Goal: Task Accomplishment & Management: Manage account settings

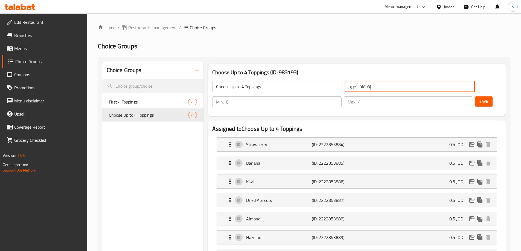
click at [444, 9] on div at bounding box center [440, 7] width 8 height 6
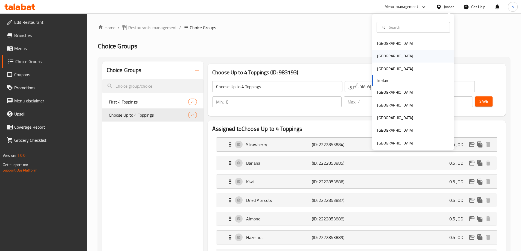
click at [388, 56] on div "[GEOGRAPHIC_DATA]" at bounding box center [413, 56] width 82 height 13
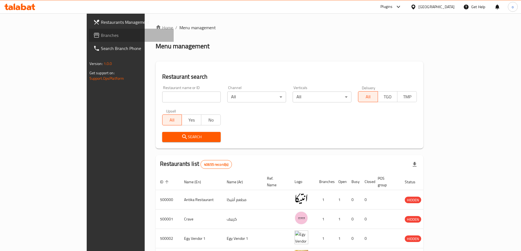
click at [89, 39] on link "Branches" at bounding box center [131, 35] width 85 height 13
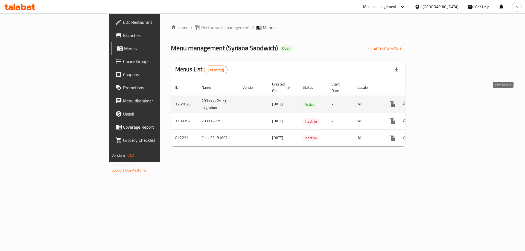
click at [435, 101] on icon "enhanced table" at bounding box center [432, 104] width 7 height 7
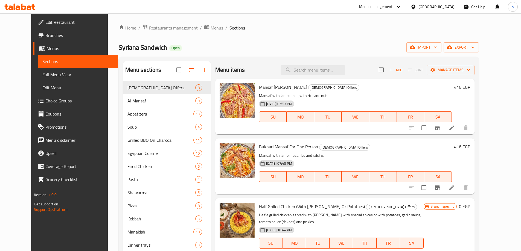
click at [42, 104] on link "Choice Groups" at bounding box center [75, 100] width 85 height 13
